Goal: Information Seeking & Learning: Learn about a topic

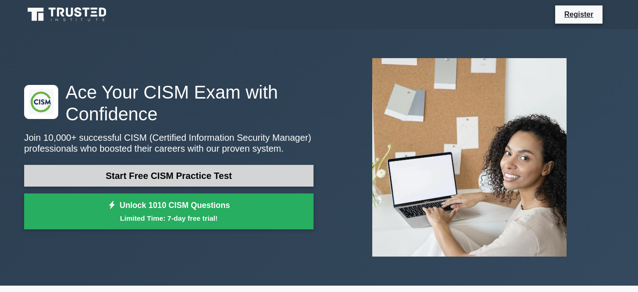
click at [149, 172] on link "Start Free CISM Practice Test" at bounding box center [168, 176] width 289 height 22
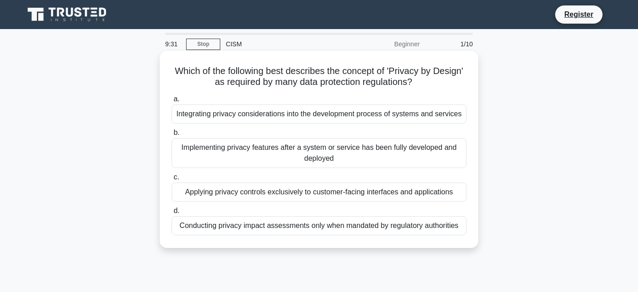
click at [271, 113] on div "Integrating privacy considerations into the development process of systems and …" at bounding box center [318, 114] width 295 height 19
click at [171, 102] on input "a. Integrating privacy considerations into the development process of systems a…" at bounding box center [171, 99] width 0 height 6
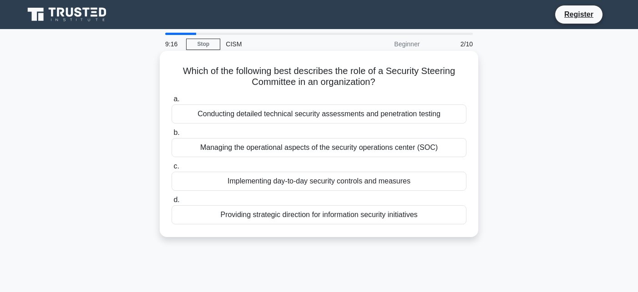
click at [304, 212] on div "Providing strategic direction for information security initiatives" at bounding box center [318, 215] width 295 height 19
click at [171, 203] on input "d. Providing strategic direction for information security initiatives" at bounding box center [171, 200] width 0 height 6
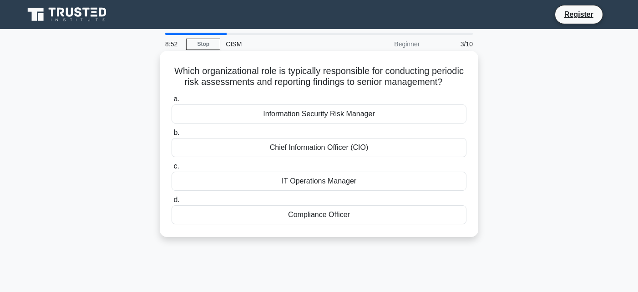
click at [316, 115] on div "Information Security Risk Manager" at bounding box center [318, 114] width 295 height 19
click at [171, 102] on input "a. Information Security Risk Manager" at bounding box center [171, 99] width 0 height 6
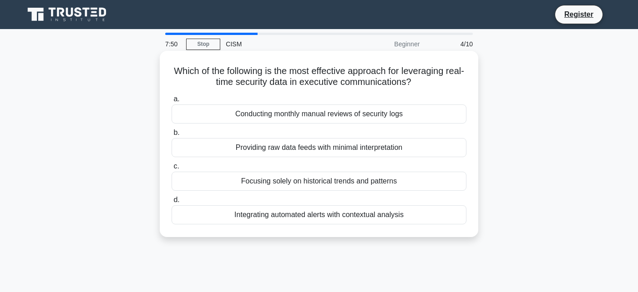
click at [401, 112] on div "Conducting monthly manual reviews of security logs" at bounding box center [318, 114] width 295 height 19
click at [171, 102] on input "a. Conducting monthly manual reviews of security logs" at bounding box center [171, 99] width 0 height 6
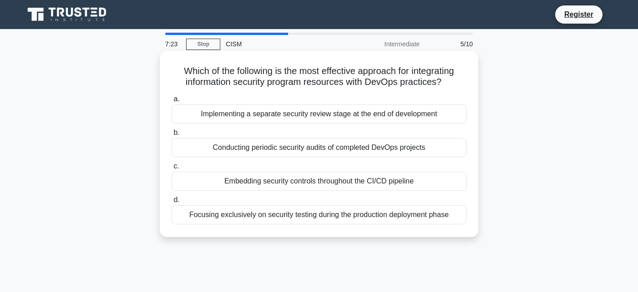
click at [414, 179] on div "Embedding security controls throughout the CI/CD pipeline" at bounding box center [318, 181] width 295 height 19
click at [171, 170] on input "c. Embedding security controls throughout the CI/CD pipeline" at bounding box center [171, 167] width 0 height 6
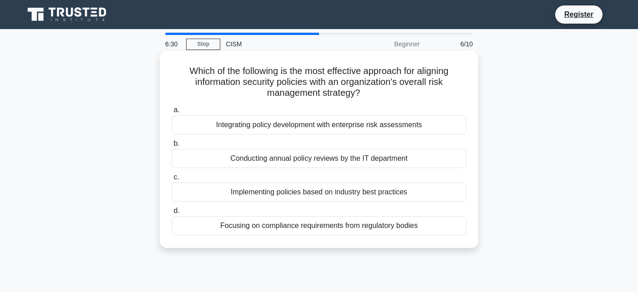
click at [406, 127] on div "Integrating policy development with enterprise risk assessments" at bounding box center [318, 124] width 295 height 19
click at [171, 113] on input "a. Integrating policy development with enterprise risk assessments" at bounding box center [171, 110] width 0 height 6
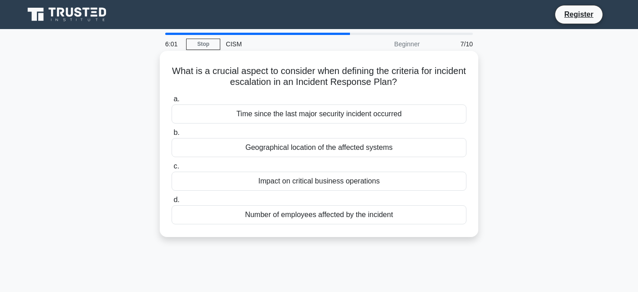
click at [382, 181] on div "Impact on critical business operations" at bounding box center [318, 181] width 295 height 19
click at [171, 170] on input "c. Impact on critical business operations" at bounding box center [171, 167] width 0 height 6
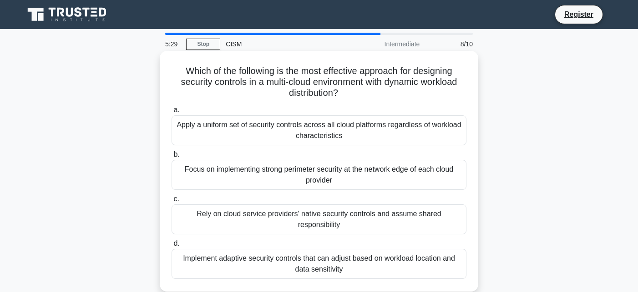
click at [400, 256] on div "Implement adaptive security controls that can adjust based on workload location…" at bounding box center [318, 264] width 295 height 30
click at [171, 247] on input "d. Implement adaptive security controls that can adjust based on workload locat…" at bounding box center [171, 244] width 0 height 6
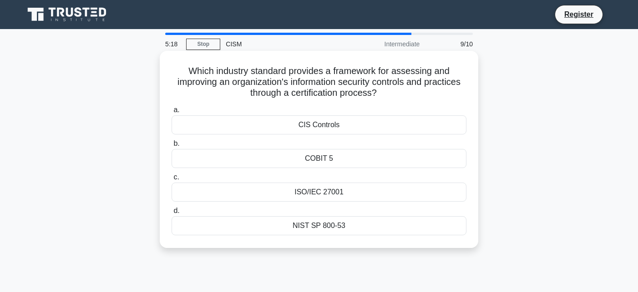
click at [370, 189] on div "ISO/IEC 27001" at bounding box center [318, 192] width 295 height 19
click at [171, 181] on input "c. ISO/IEC 27001" at bounding box center [171, 178] width 0 height 6
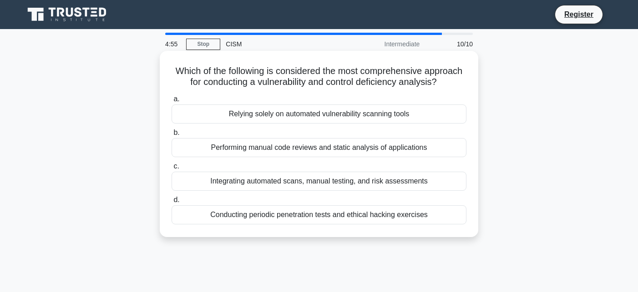
click at [352, 180] on div "Integrating automated scans, manual testing, and risk assessments" at bounding box center [318, 181] width 295 height 19
click at [171, 170] on input "c. Integrating automated scans, manual testing, and risk assessments" at bounding box center [171, 167] width 0 height 6
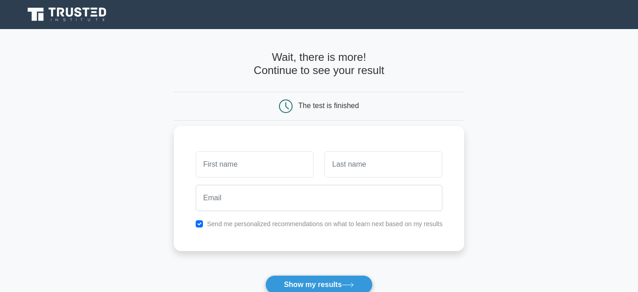
click at [282, 167] on input "text" at bounding box center [255, 164] width 118 height 26
type input "Mario"
type input "X"
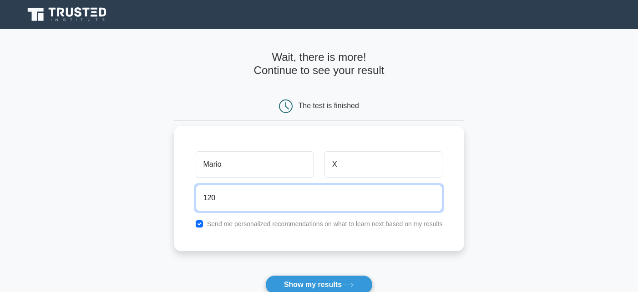
type input "120x911@gmail.com"
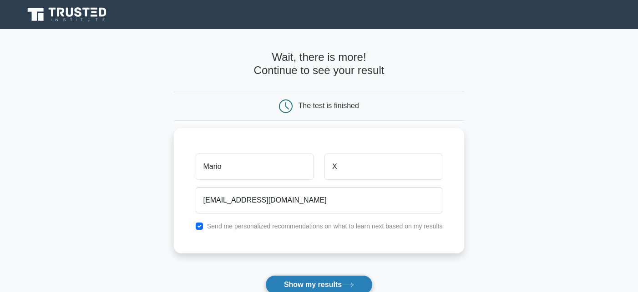
click at [306, 285] on button "Show my results" at bounding box center [318, 285] width 107 height 19
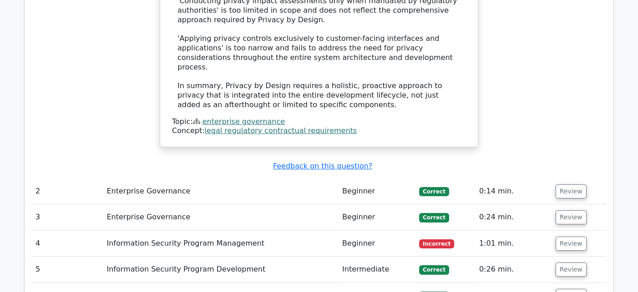
scroll to position [1164, 0]
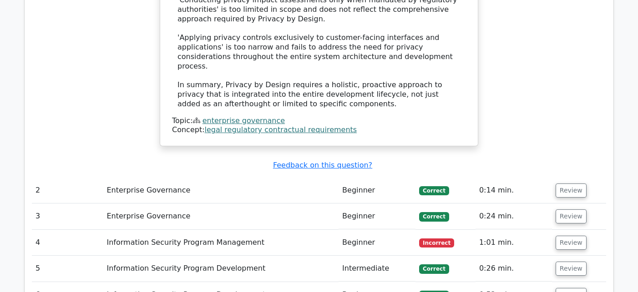
click at [187, 230] on td "Information Security Program Management" at bounding box center [221, 243] width 236 height 26
click at [558, 236] on button "Review" at bounding box center [570, 243] width 31 height 14
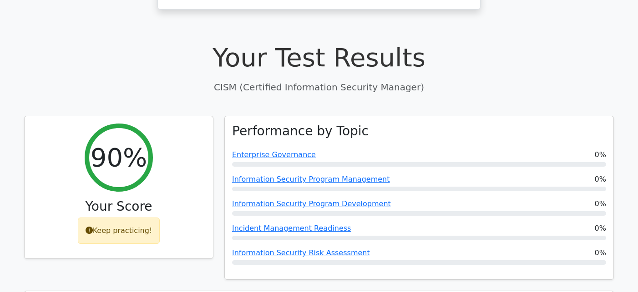
scroll to position [251, 0]
